Goal: Information Seeking & Learning: Learn about a topic

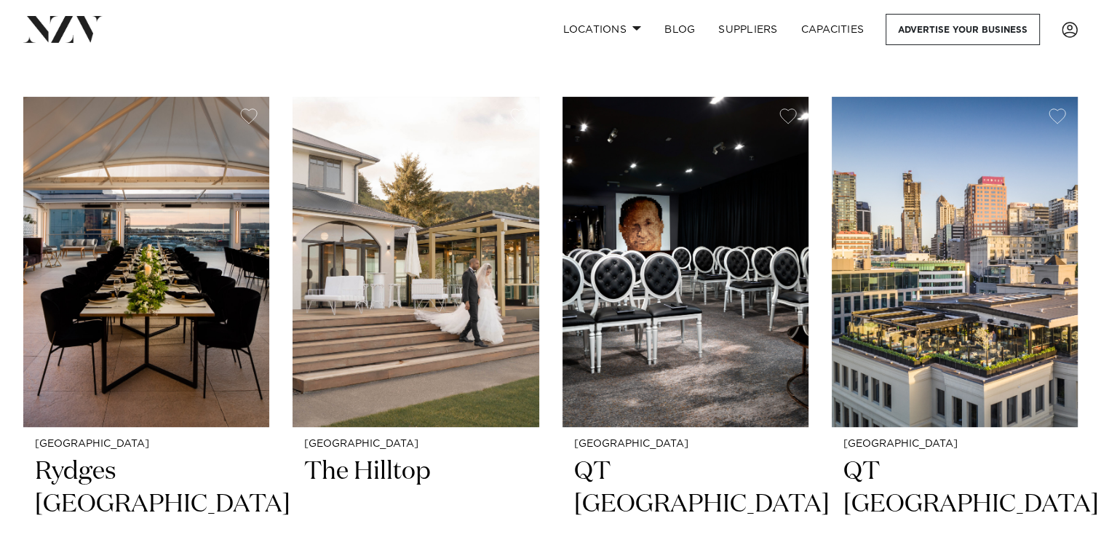
scroll to position [300, 0]
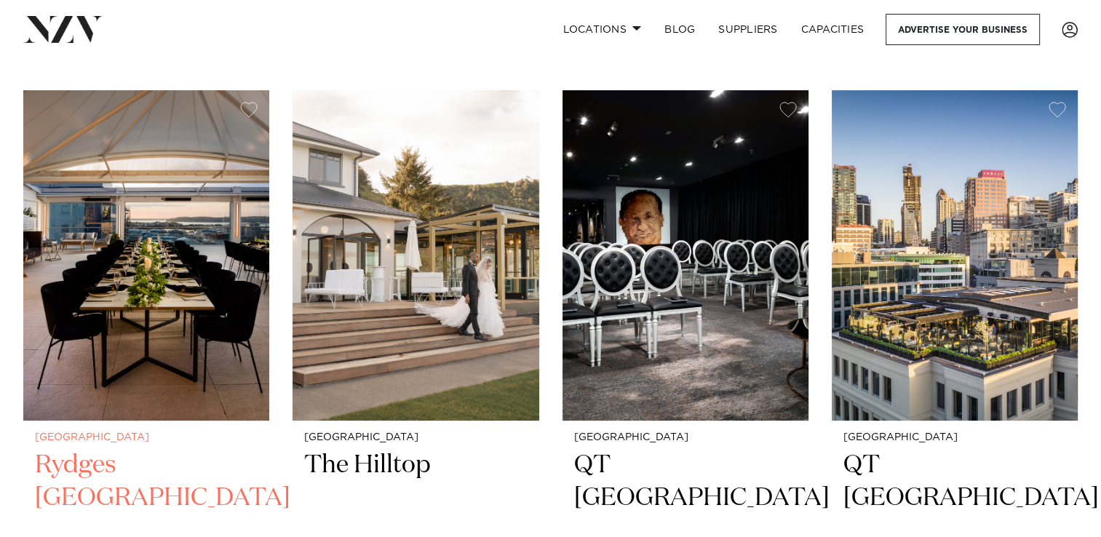
click at [143, 453] on h2 "Rydges [GEOGRAPHIC_DATA]" at bounding box center [146, 498] width 223 height 98
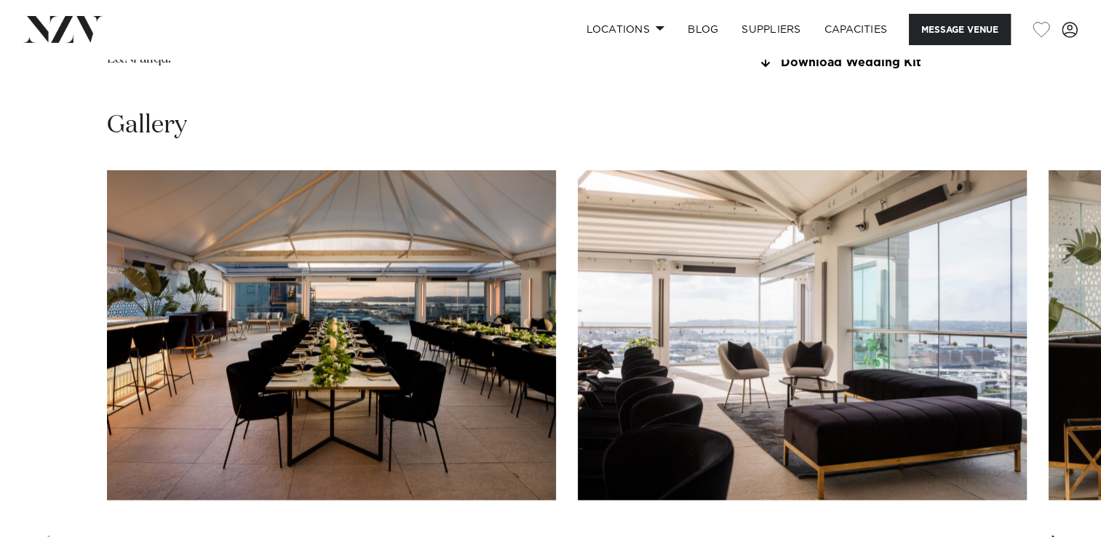
scroll to position [1818, 0]
click at [1059, 534] on div "Next slide" at bounding box center [1057, 545] width 15 height 23
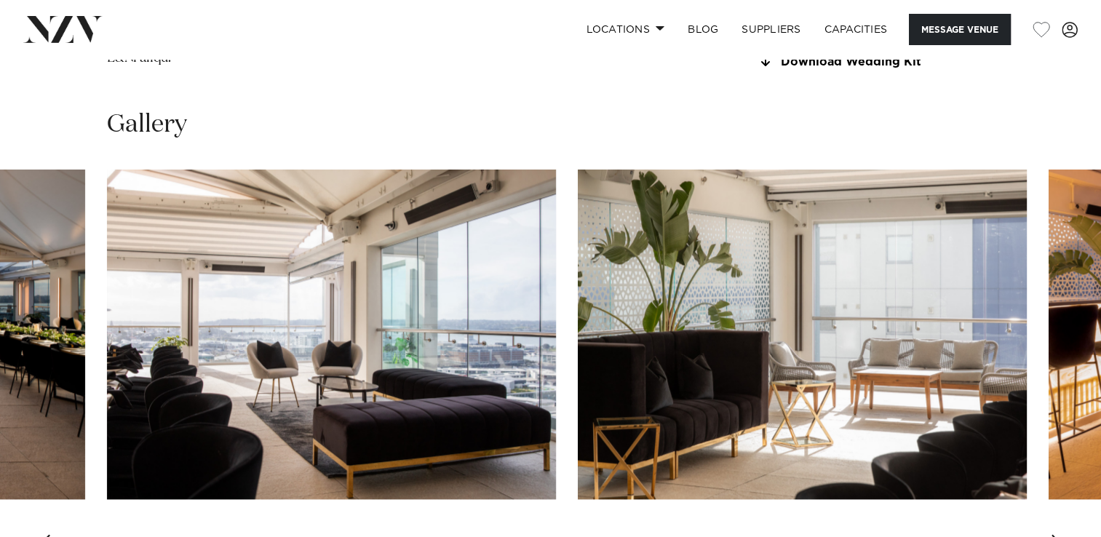
click at [1059, 534] on div "Next slide" at bounding box center [1057, 545] width 15 height 23
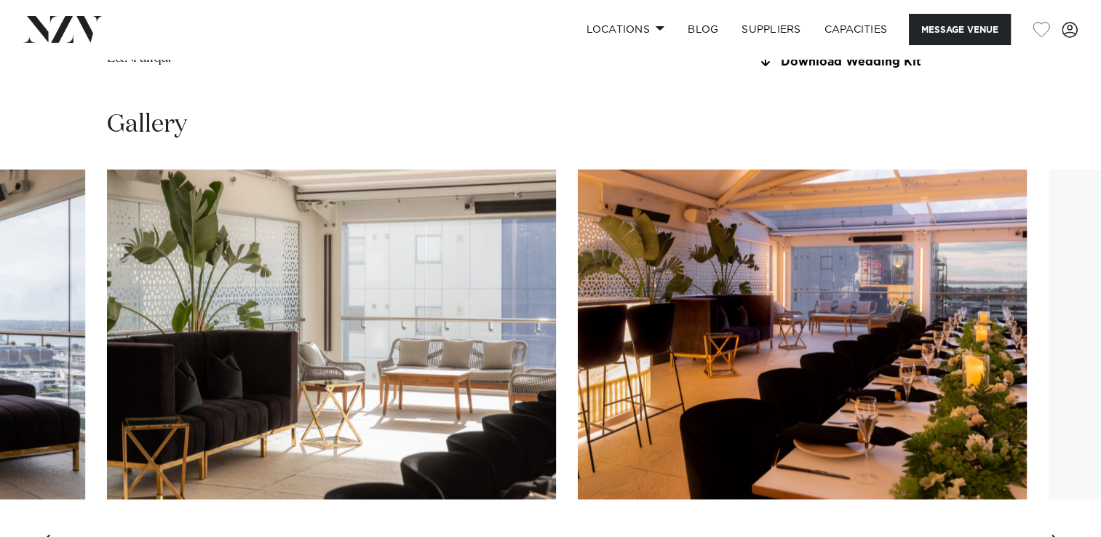
click at [1059, 534] on div "Next slide" at bounding box center [1057, 545] width 15 height 23
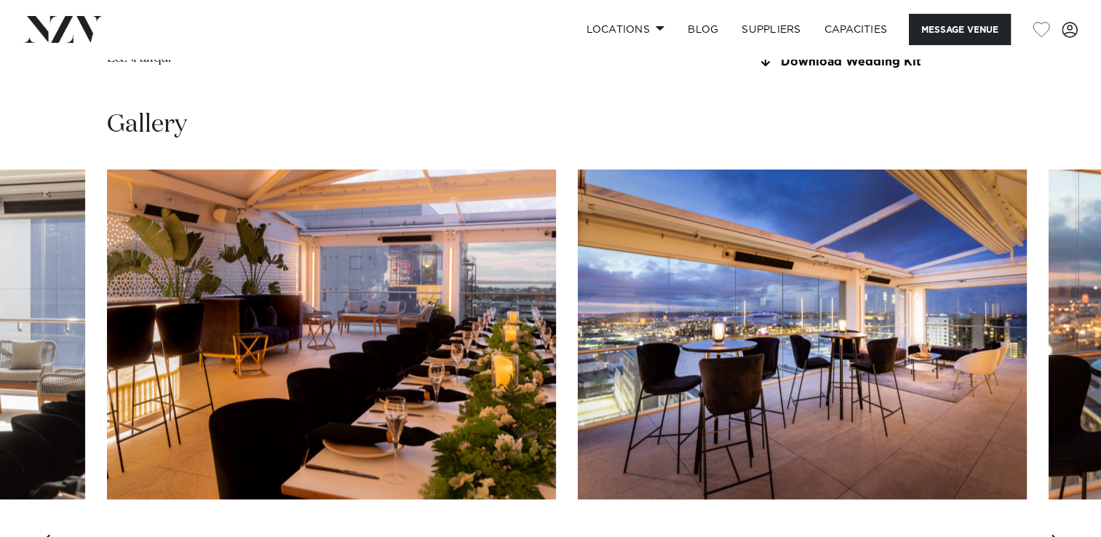
click at [1059, 534] on div "Next slide" at bounding box center [1057, 545] width 15 height 23
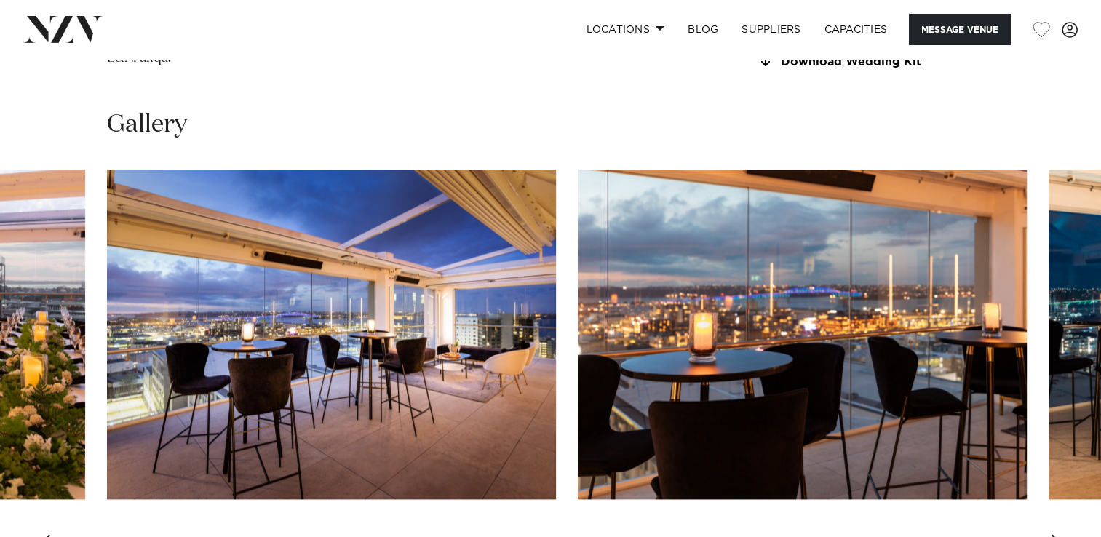
click at [1059, 534] on div "Next slide" at bounding box center [1057, 545] width 15 height 23
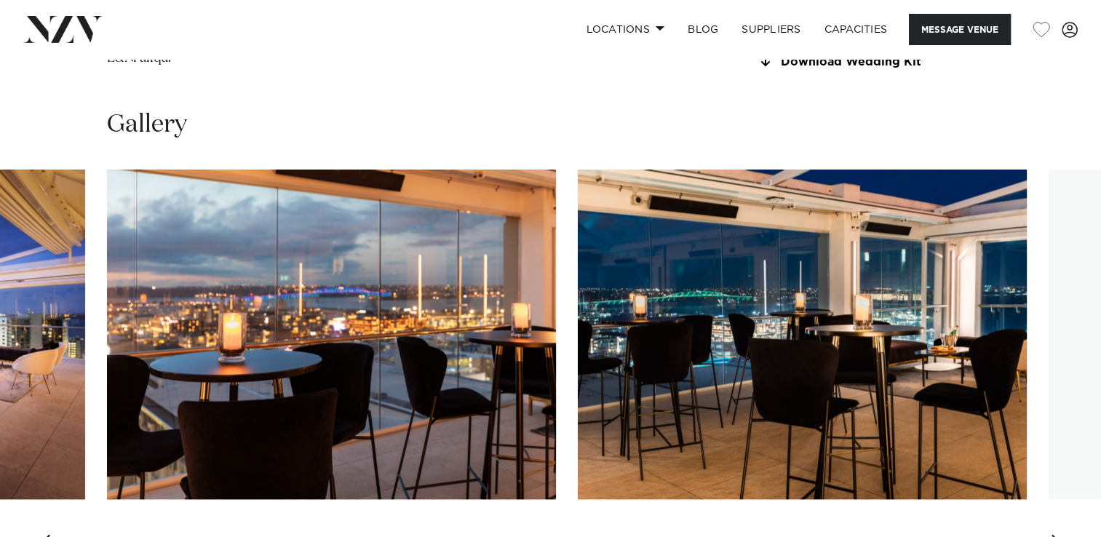
click at [1059, 534] on div "Next slide" at bounding box center [1057, 545] width 15 height 23
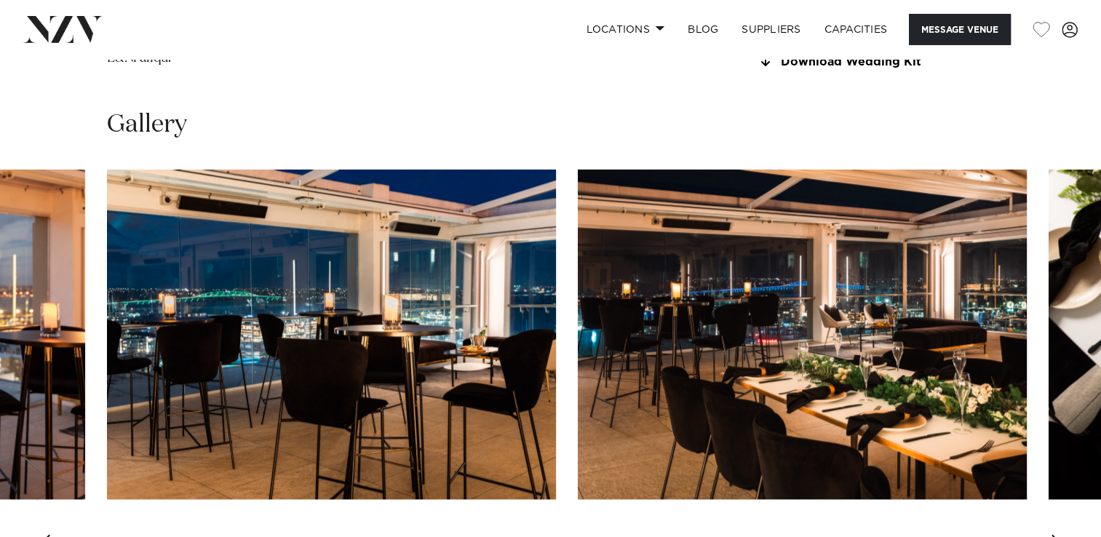
click at [1059, 534] on div "Next slide" at bounding box center [1057, 545] width 15 height 23
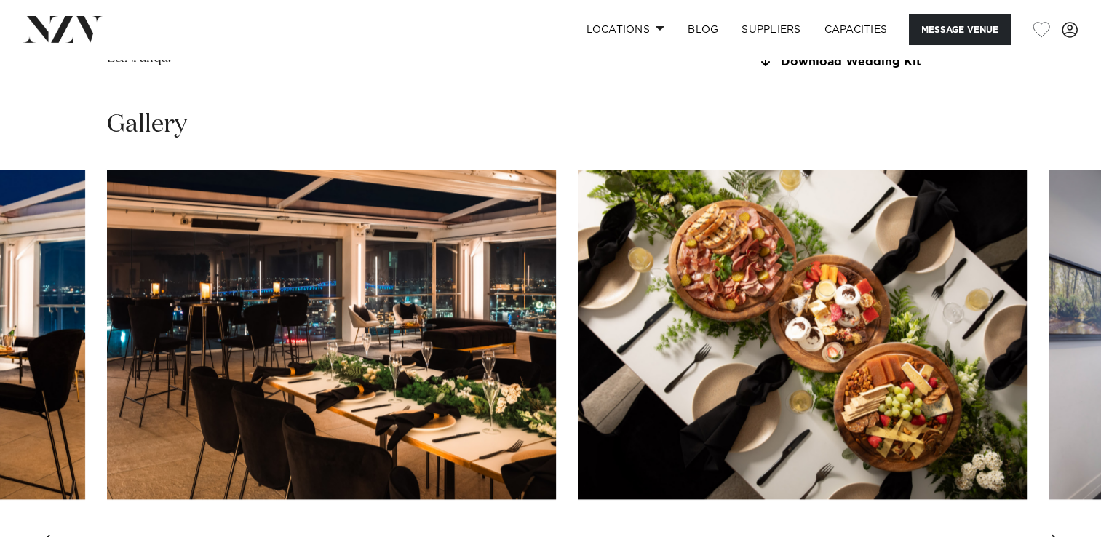
click at [1059, 534] on div "Next slide" at bounding box center [1057, 545] width 15 height 23
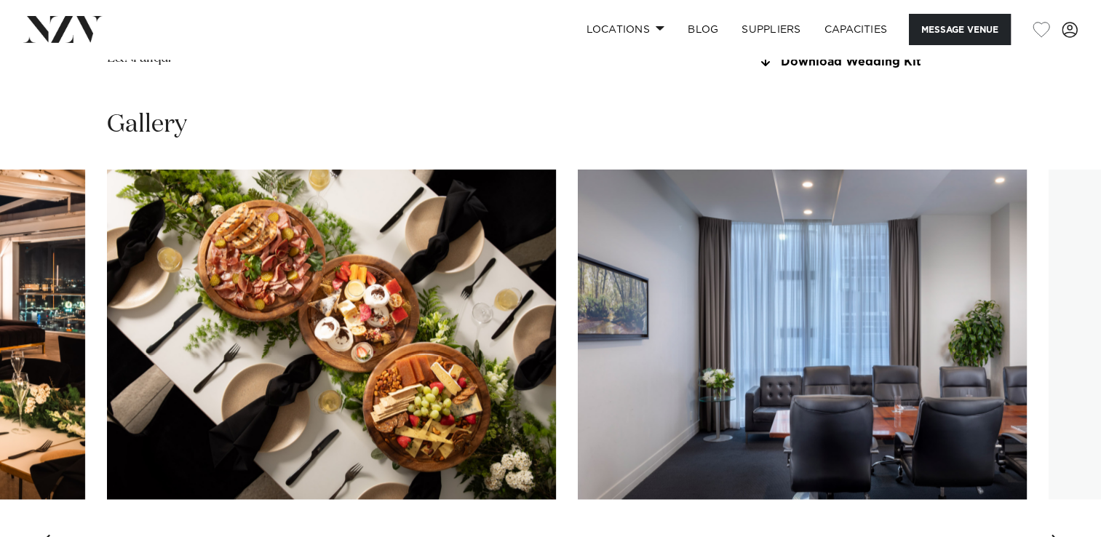
click at [1059, 534] on div "Next slide" at bounding box center [1057, 545] width 15 height 23
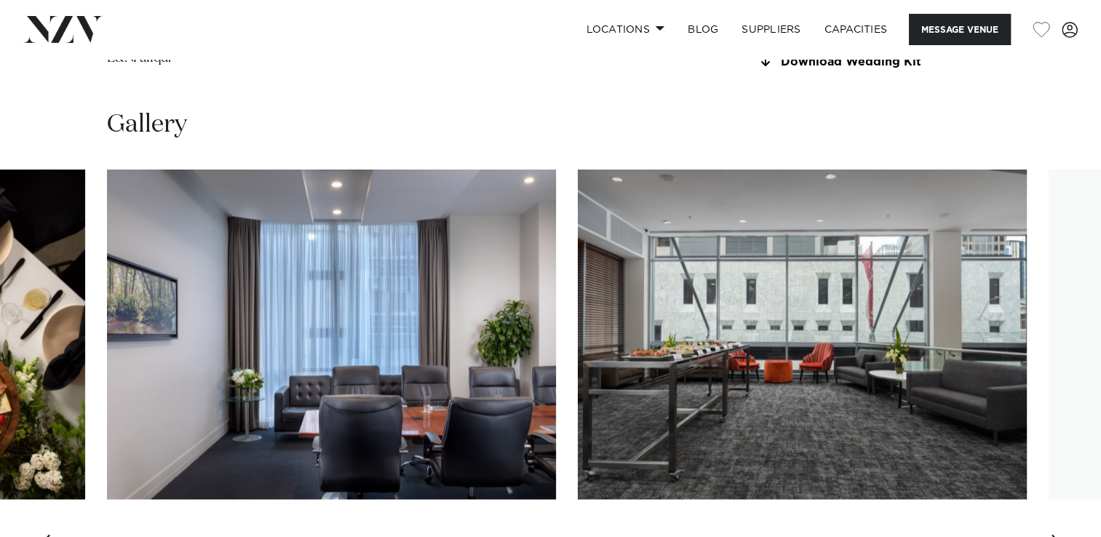
click at [1059, 534] on div "Next slide" at bounding box center [1057, 545] width 15 height 23
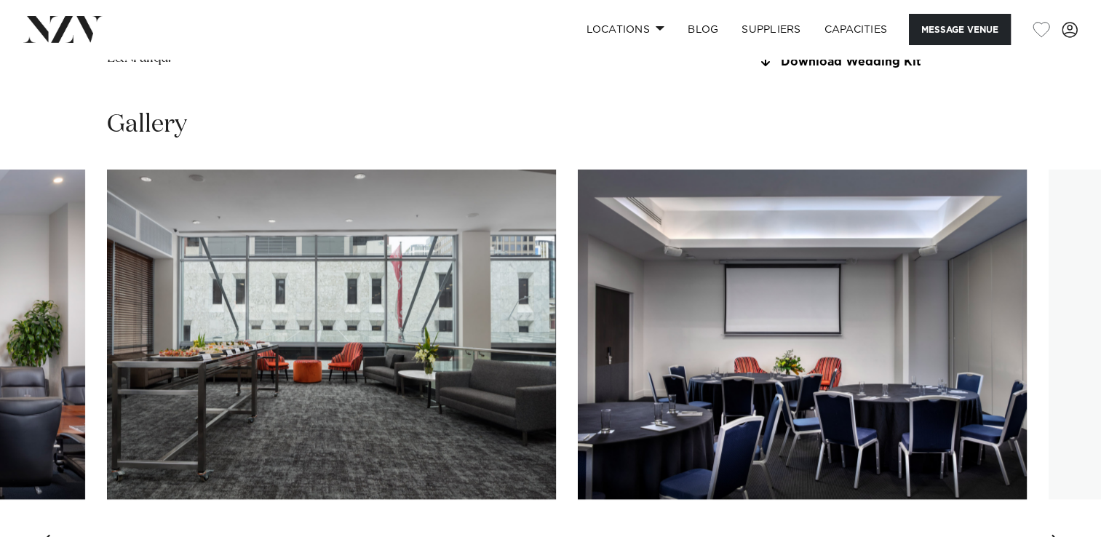
click at [1059, 534] on div "Next slide" at bounding box center [1057, 545] width 15 height 23
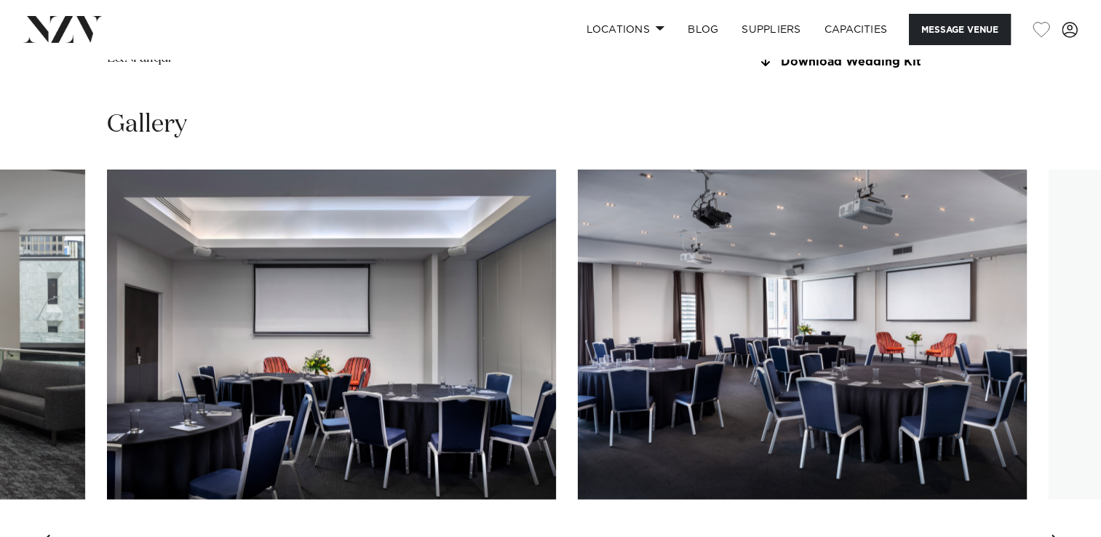
click at [1059, 534] on div "Next slide" at bounding box center [1057, 545] width 15 height 23
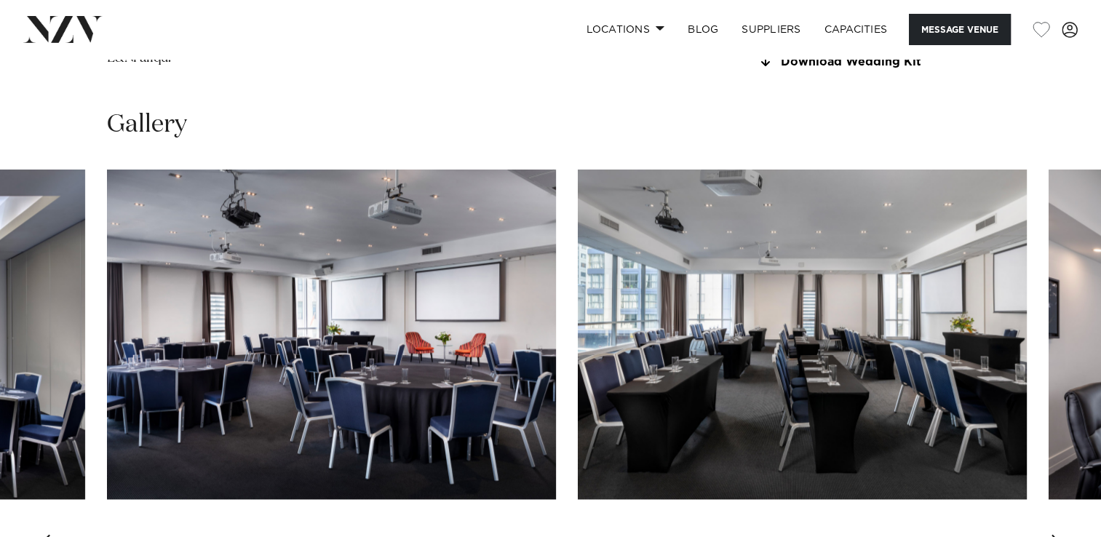
click at [1059, 534] on div "Next slide" at bounding box center [1057, 545] width 15 height 23
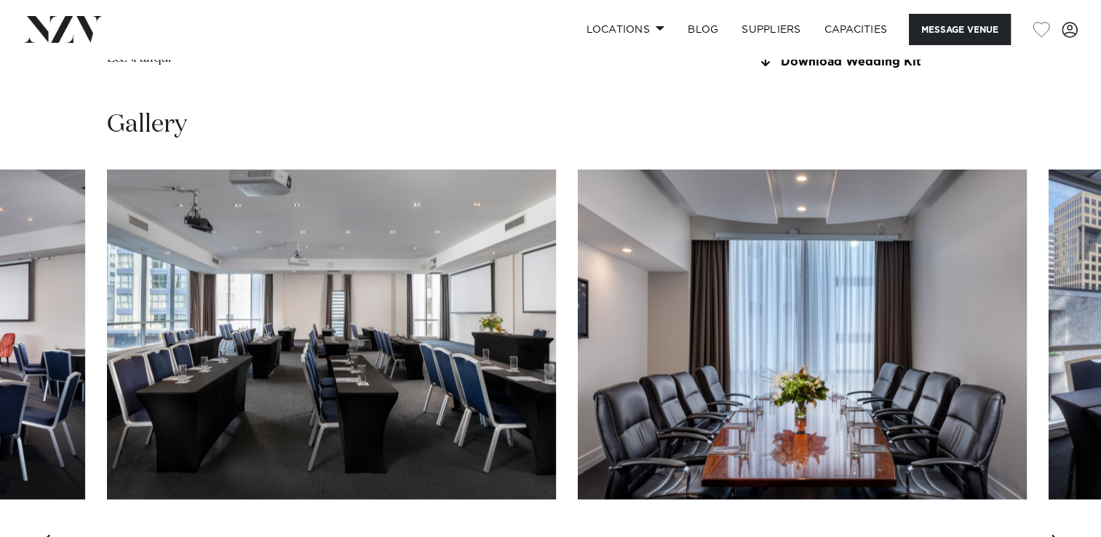
click at [1059, 534] on div "Next slide" at bounding box center [1057, 545] width 15 height 23
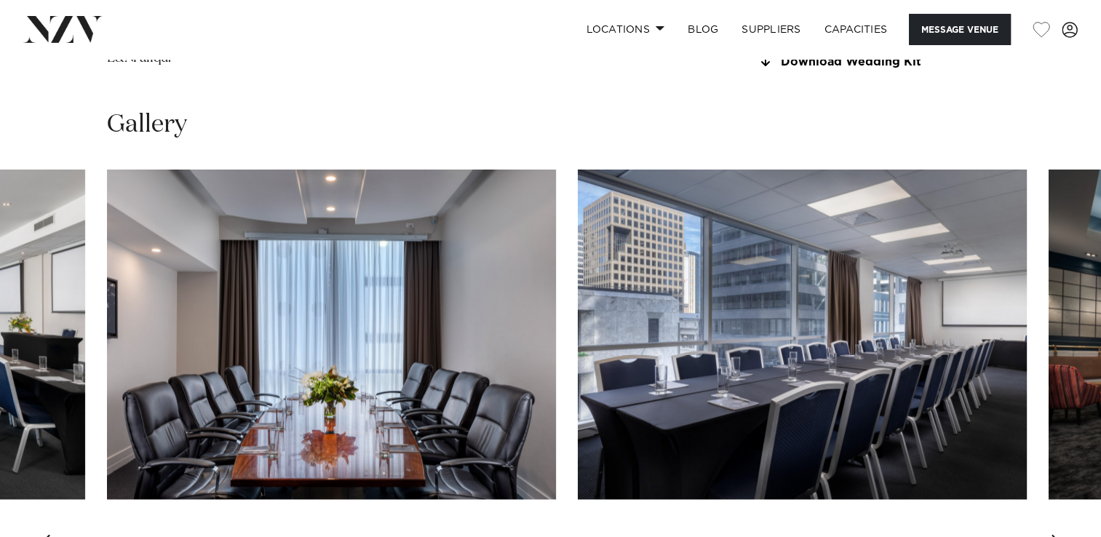
click at [1059, 534] on div "Next slide" at bounding box center [1057, 545] width 15 height 23
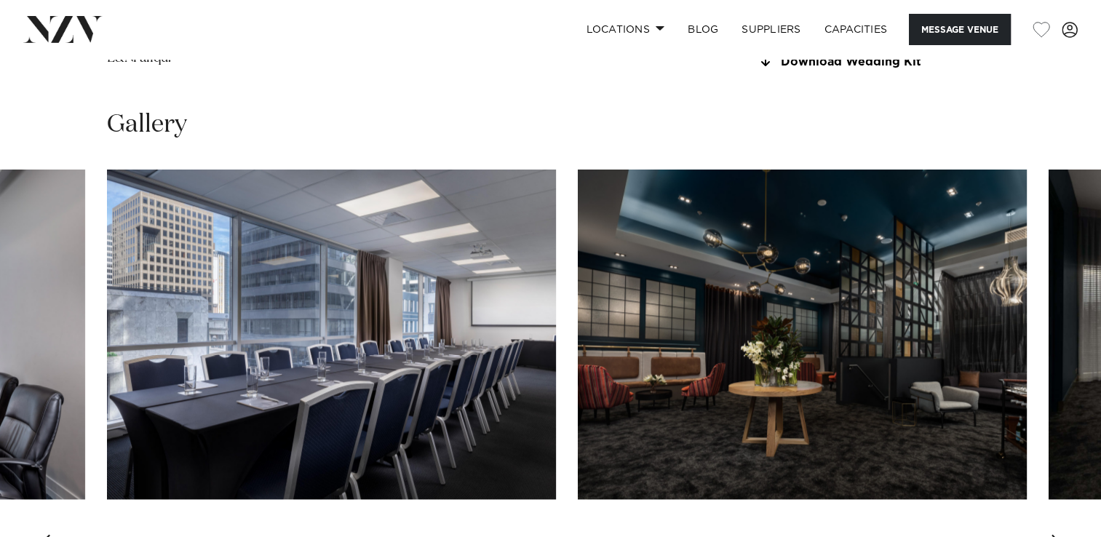
click at [1054, 534] on div "Next slide" at bounding box center [1057, 545] width 15 height 23
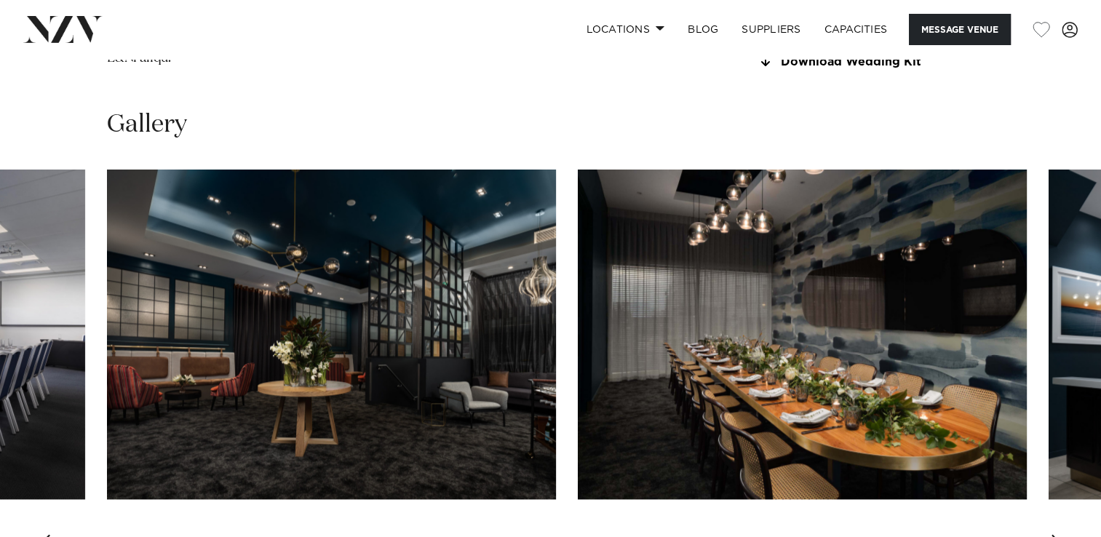
click at [1054, 534] on div "Next slide" at bounding box center [1057, 545] width 15 height 23
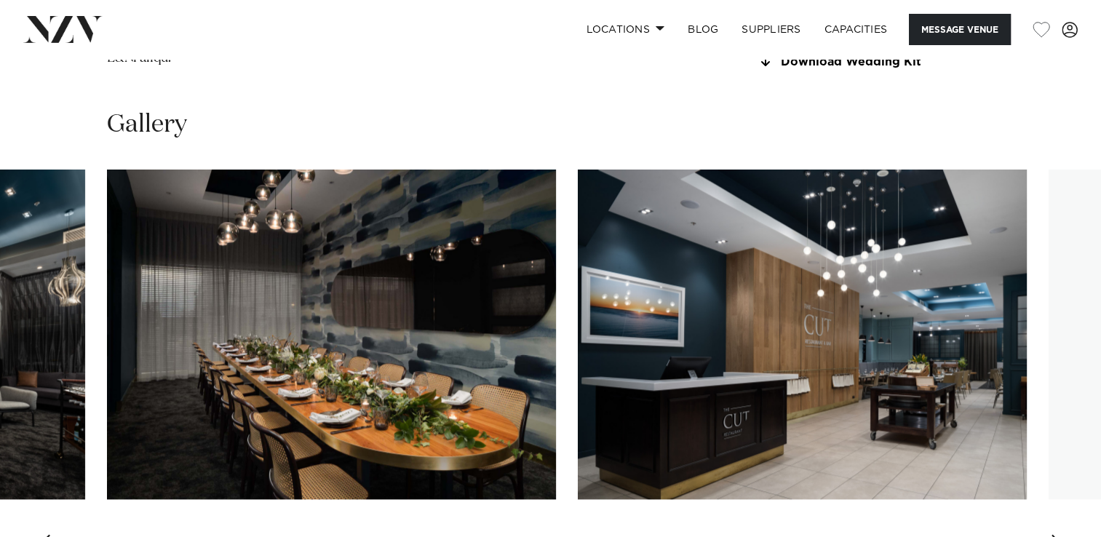
click at [1054, 534] on div "Next slide" at bounding box center [1057, 545] width 15 height 23
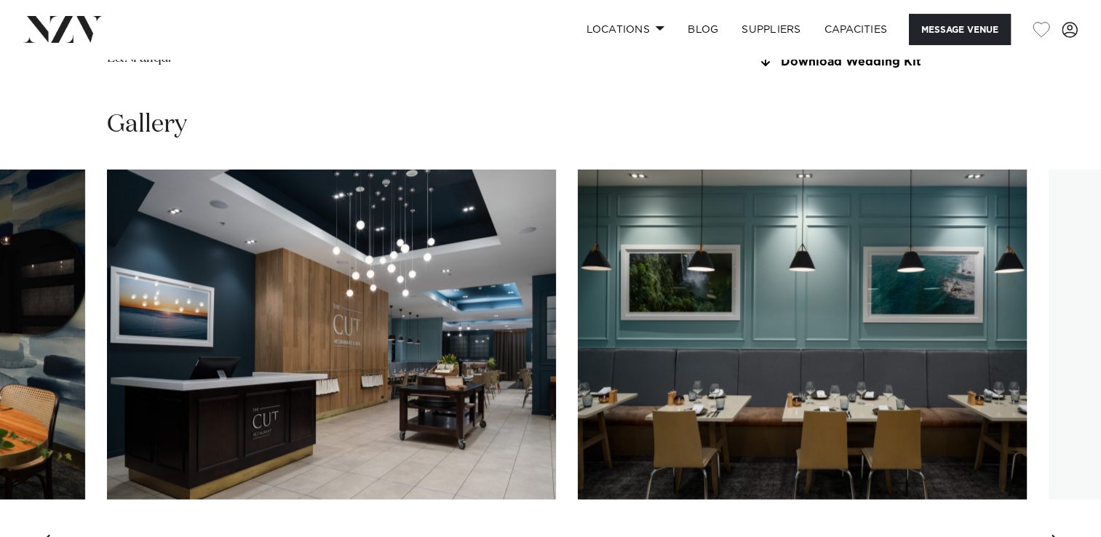
click at [1054, 534] on div "Next slide" at bounding box center [1057, 545] width 15 height 23
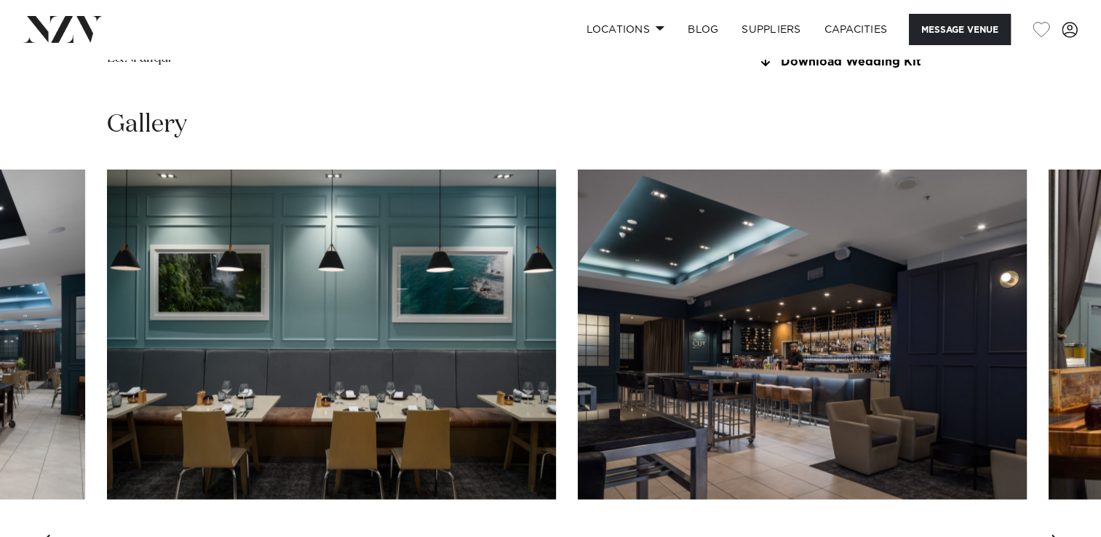
click at [1054, 534] on div "Next slide" at bounding box center [1057, 545] width 15 height 23
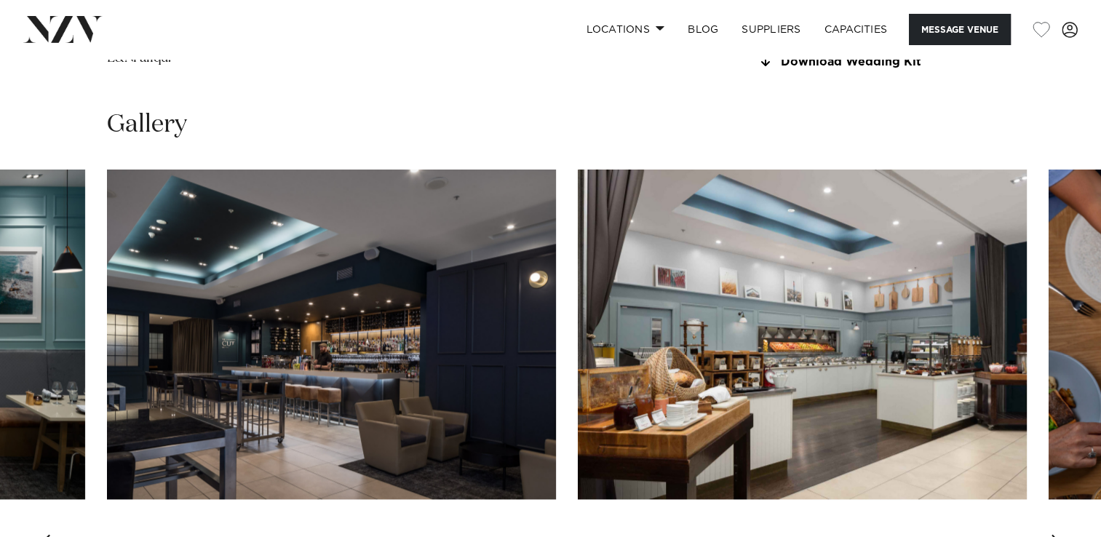
click at [1054, 534] on div "Next slide" at bounding box center [1057, 545] width 15 height 23
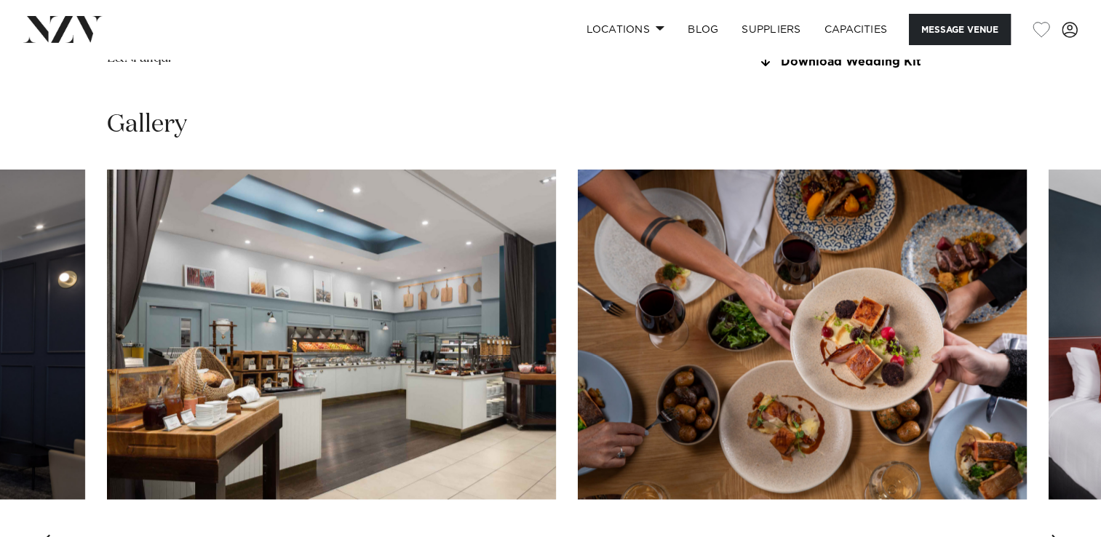
click at [1054, 534] on div "Next slide" at bounding box center [1057, 545] width 15 height 23
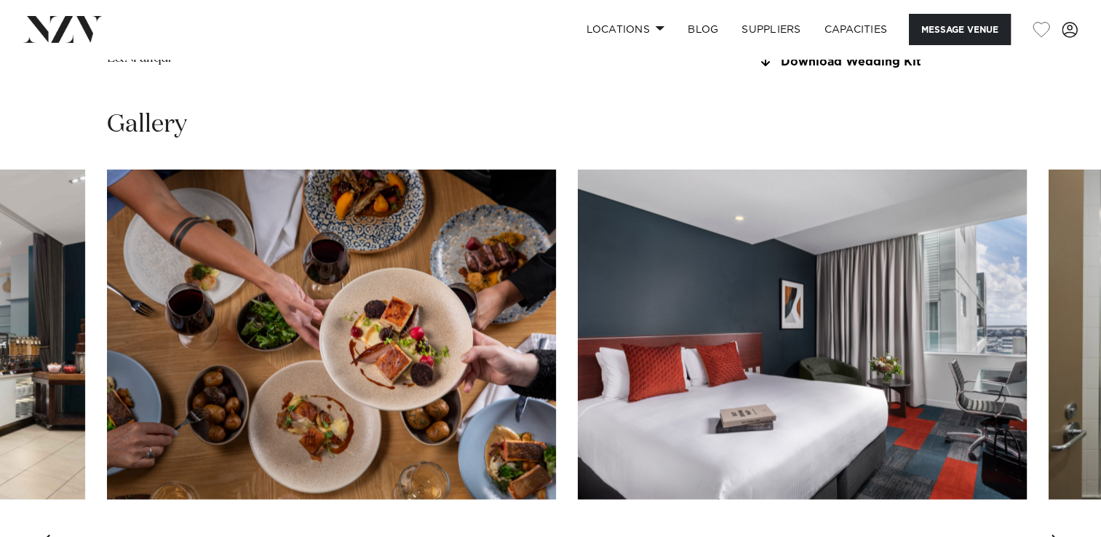
click at [1054, 534] on div "Next slide" at bounding box center [1057, 545] width 15 height 23
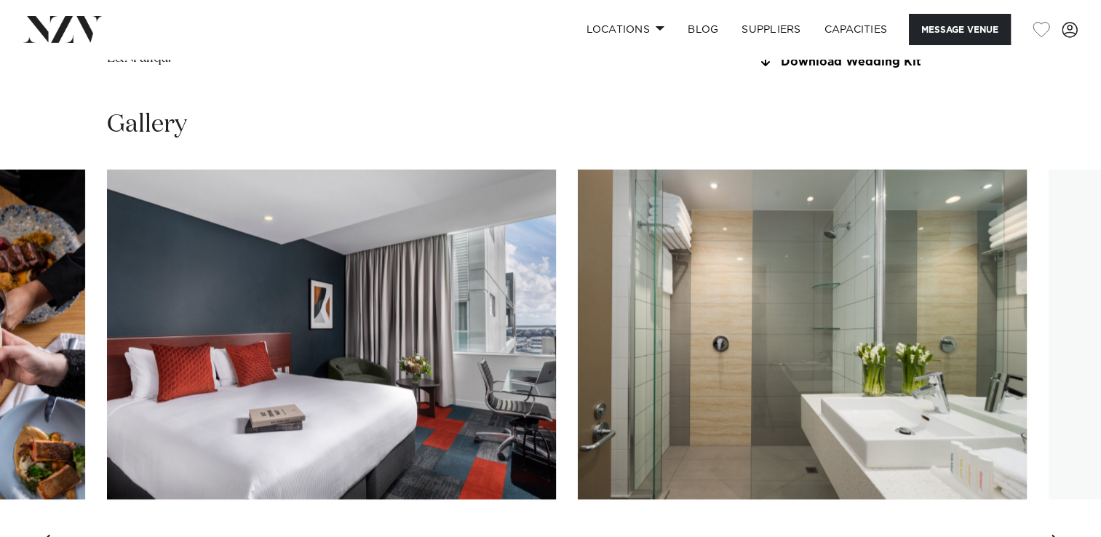
click at [1054, 534] on div "Next slide" at bounding box center [1057, 545] width 15 height 23
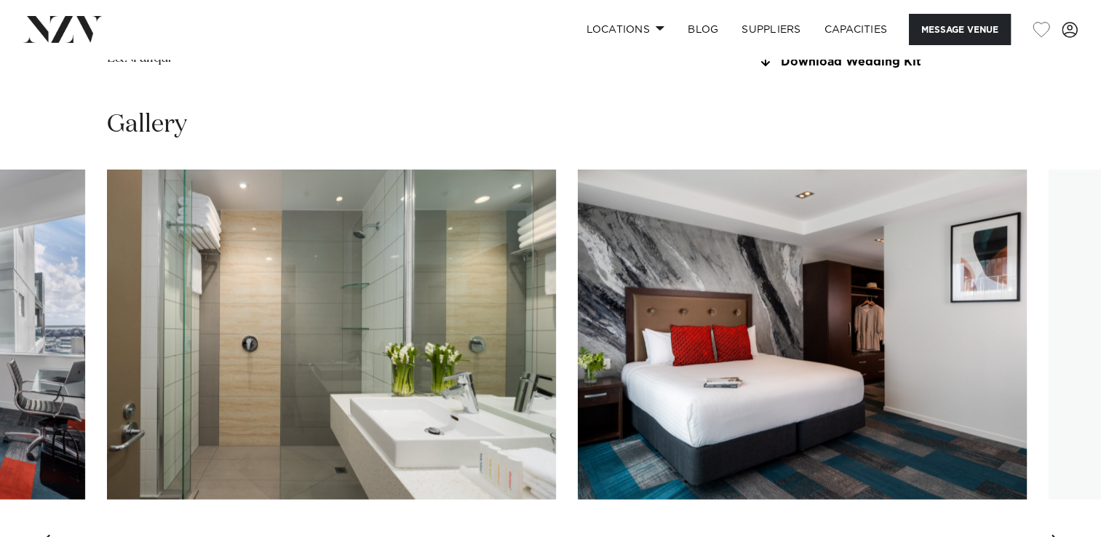
click at [1054, 534] on div "Next slide" at bounding box center [1057, 545] width 15 height 23
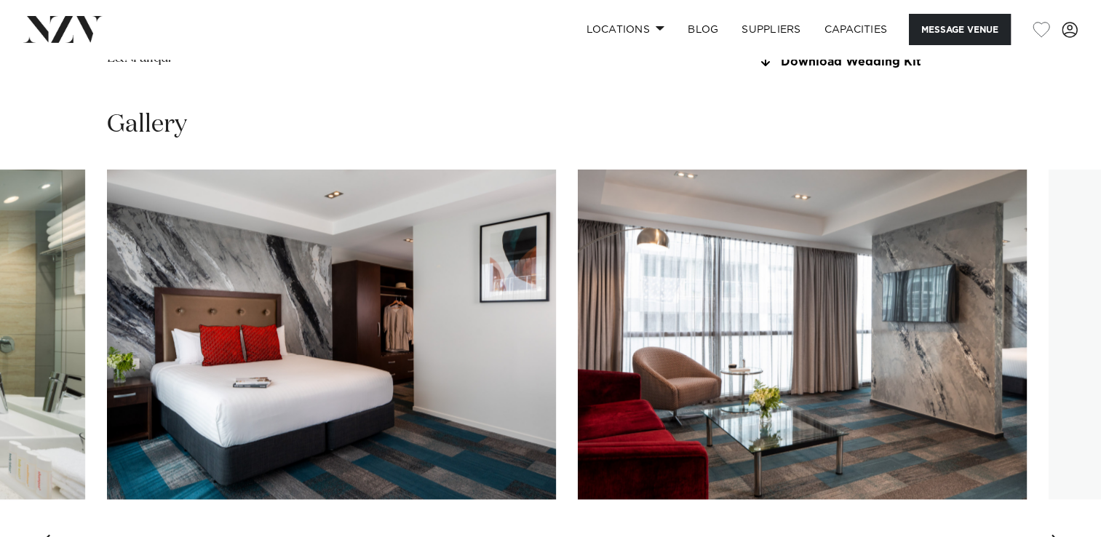
click at [1054, 534] on div "Next slide" at bounding box center [1057, 545] width 15 height 23
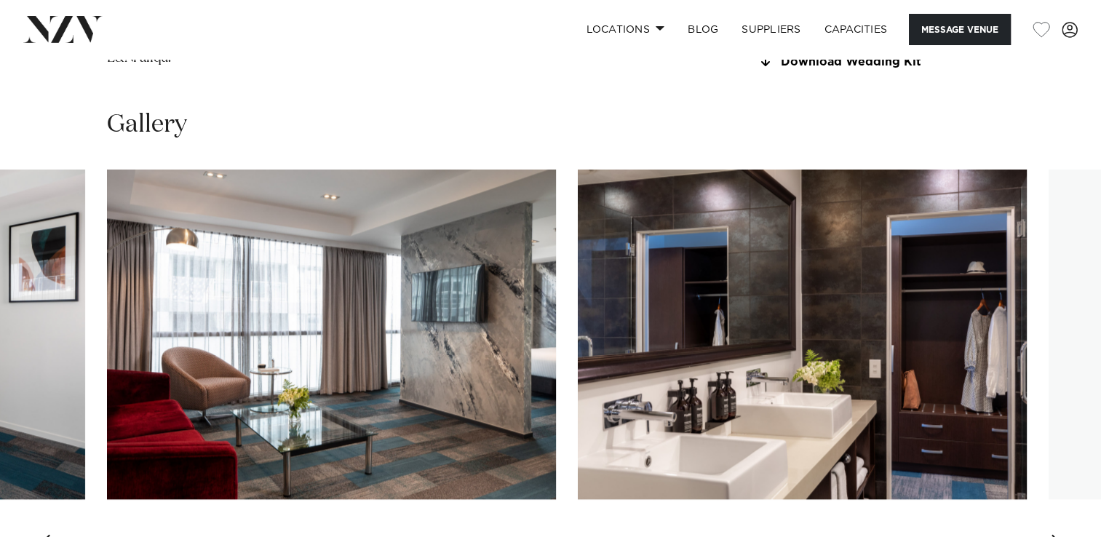
click at [1054, 534] on div "Next slide" at bounding box center [1057, 545] width 15 height 23
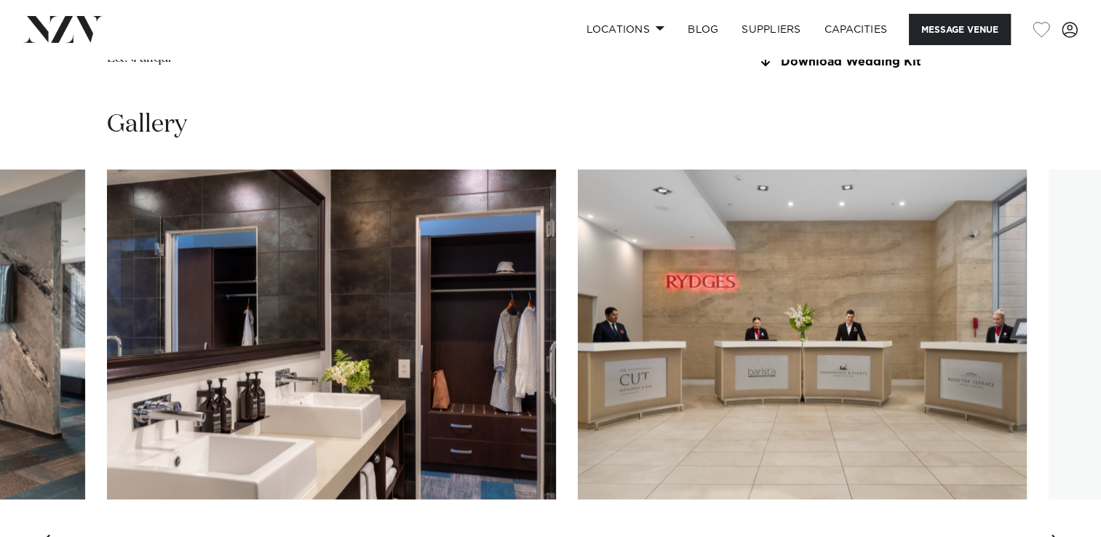
click at [1054, 534] on div "Next slide" at bounding box center [1057, 545] width 15 height 23
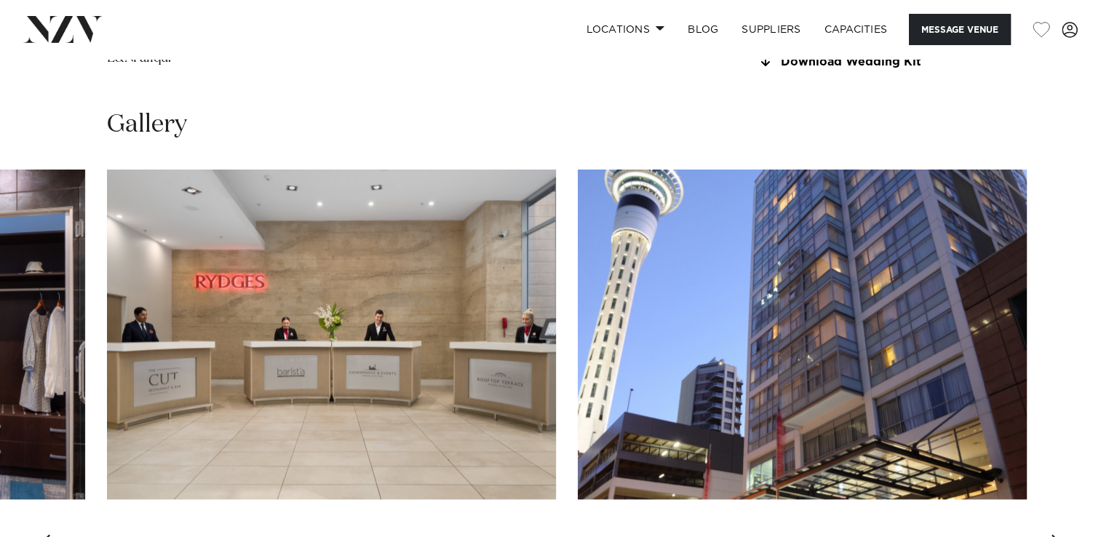
click at [1054, 534] on div "Next slide" at bounding box center [1057, 545] width 15 height 23
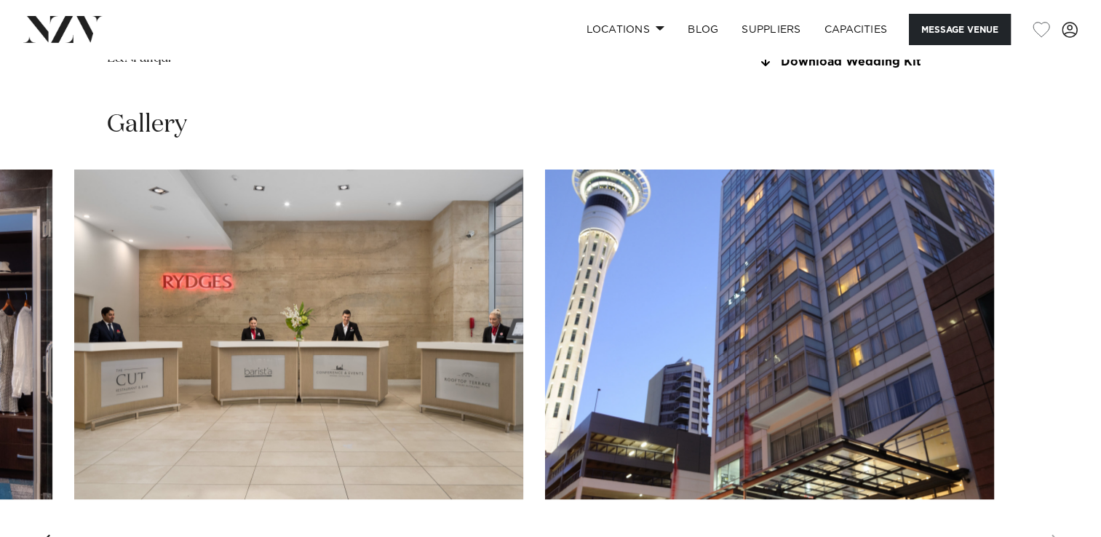
click at [1054, 475] on swiper-container at bounding box center [550, 369] width 1101 height 399
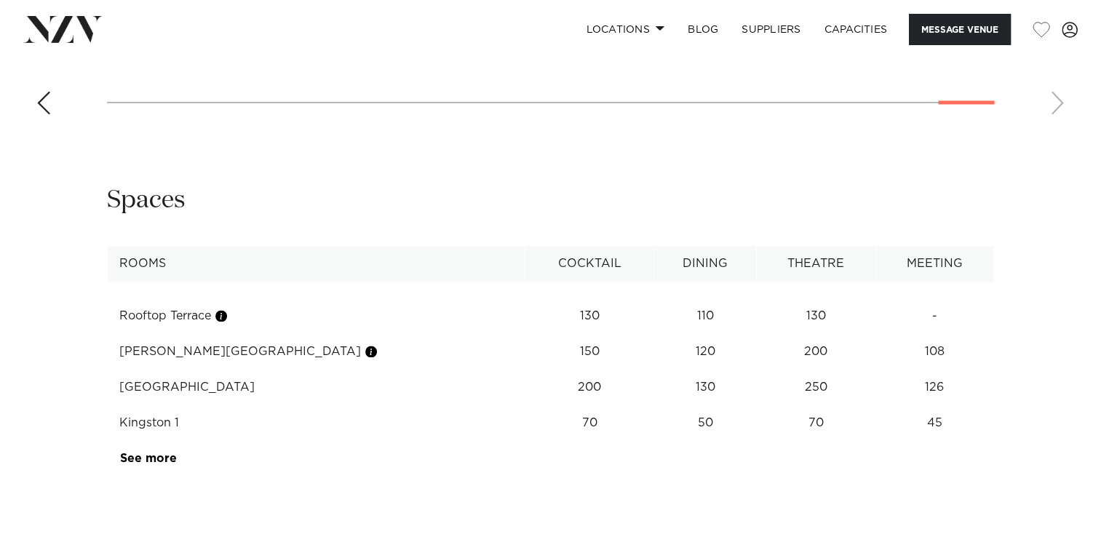
scroll to position [2264, 0]
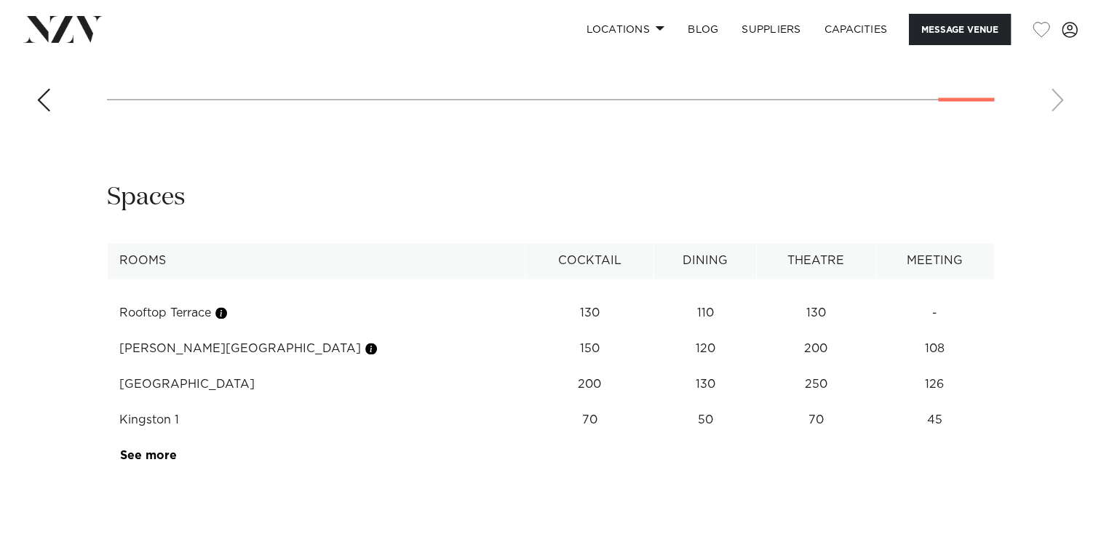
click at [224, 306] on button "button" at bounding box center [221, 313] width 15 height 15
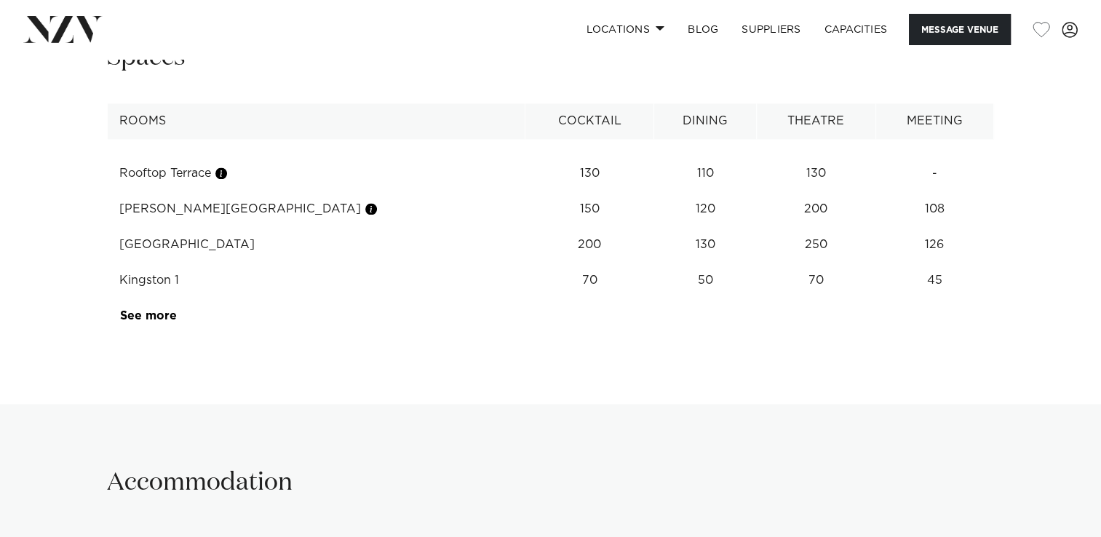
click at [154, 246] on img at bounding box center [225, 231] width 377 height 196
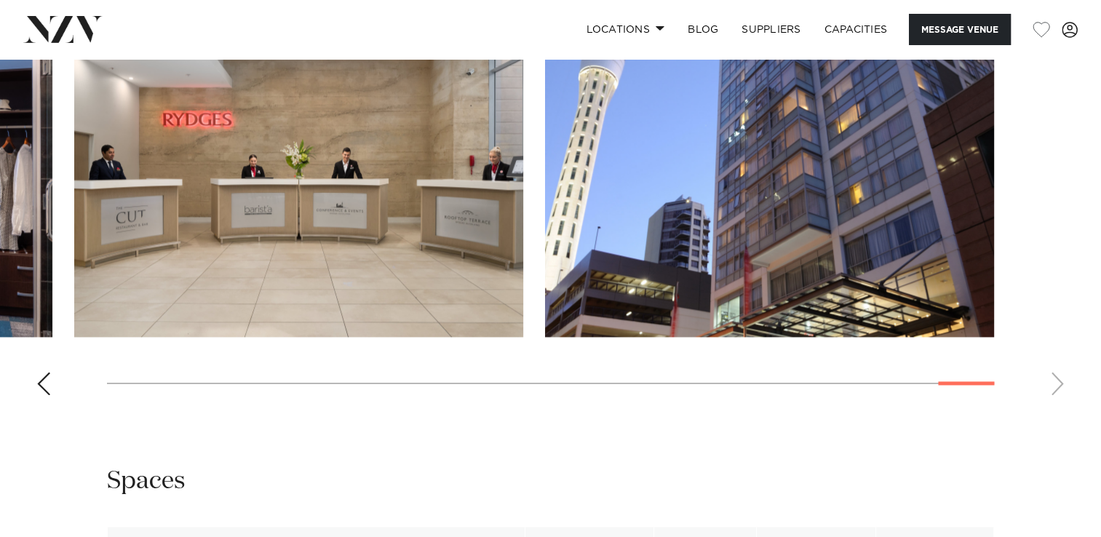
scroll to position [1974, 0]
